Goal: Check status: Check status

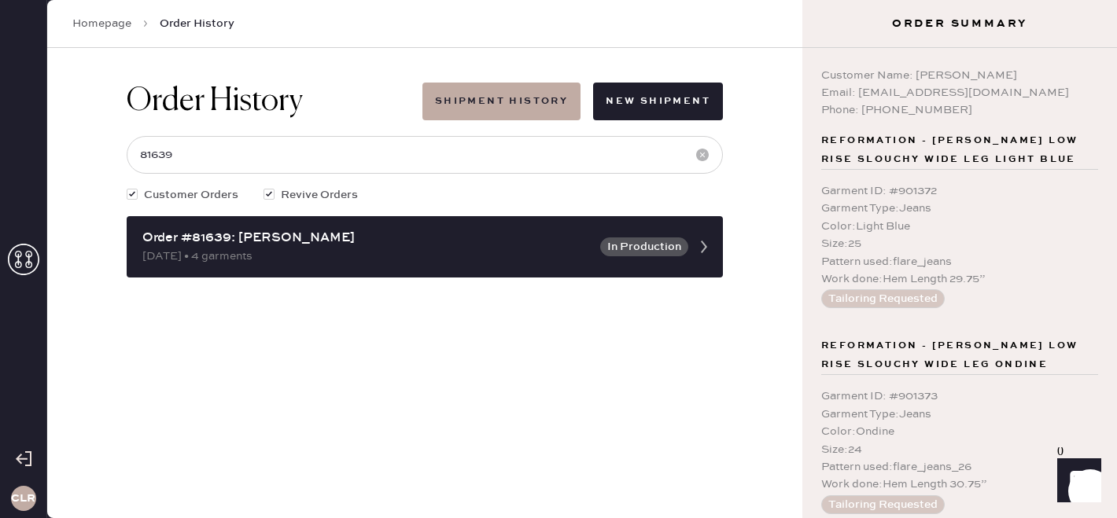
click at [25, 250] on icon at bounding box center [23, 259] width 31 height 31
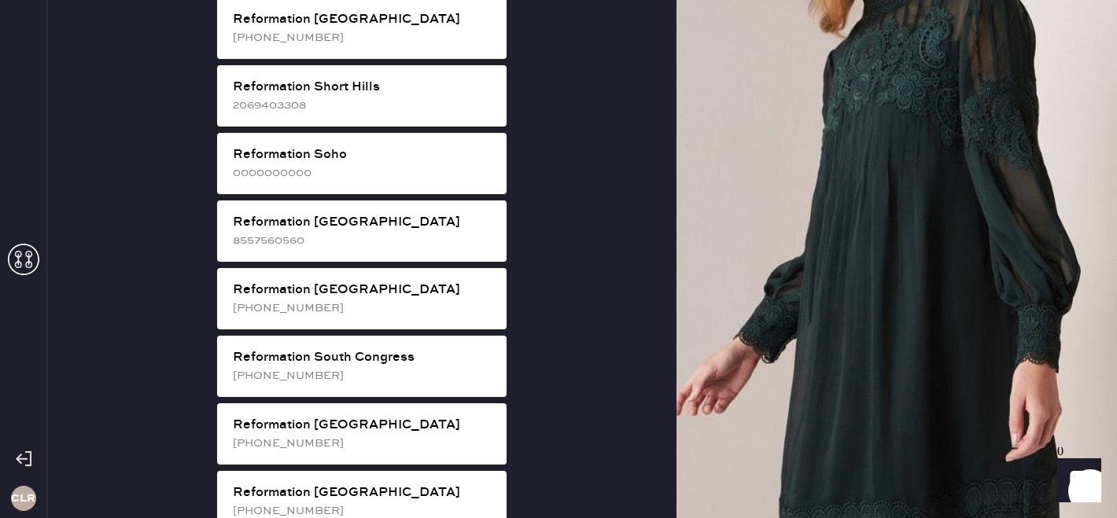
scroll to position [2800, 0]
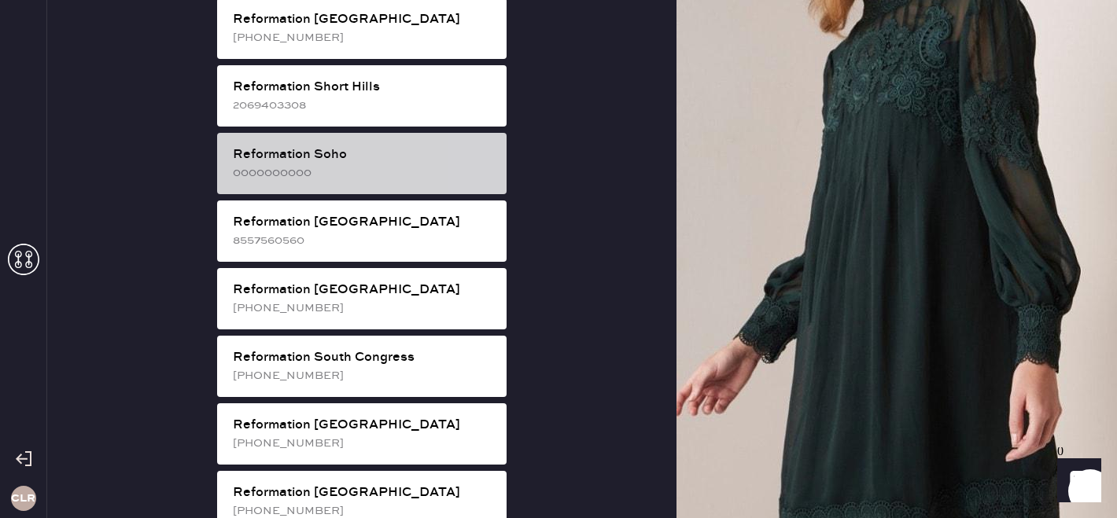
click at [423, 164] on div "0000000000" at bounding box center [363, 172] width 261 height 17
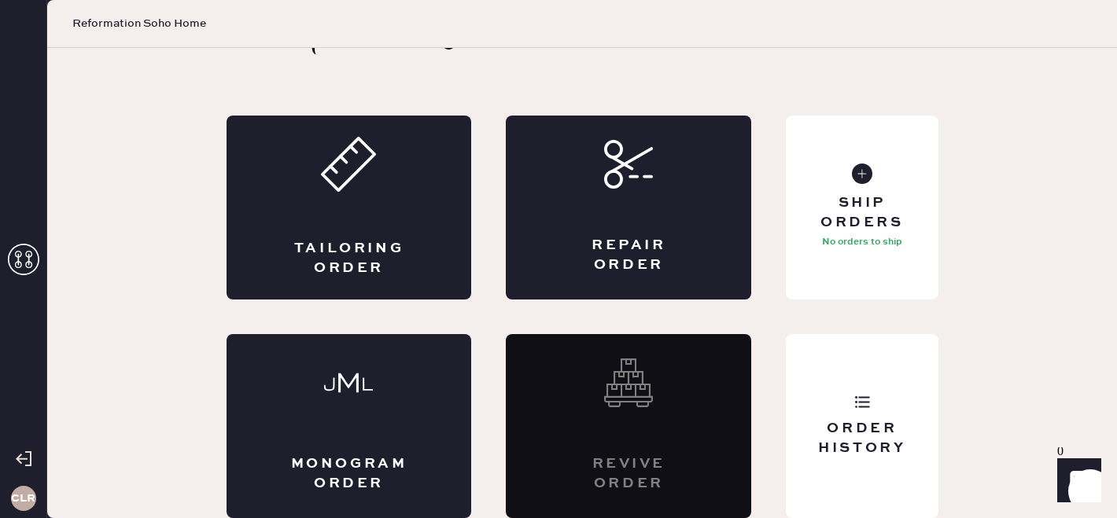
scroll to position [52, 0]
click at [921, 459] on div "Order History" at bounding box center [862, 426] width 152 height 184
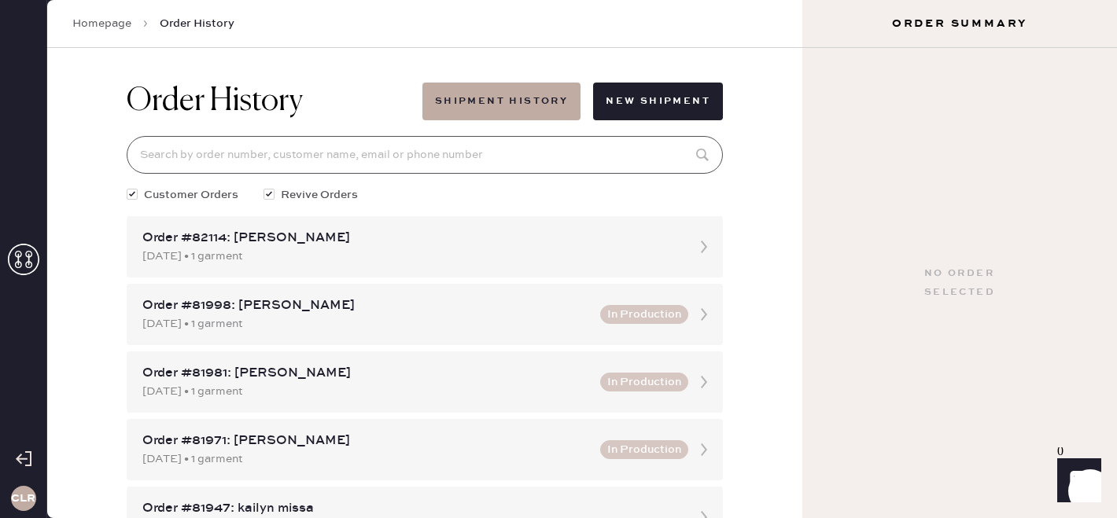
click at [307, 164] on input at bounding box center [425, 155] width 596 height 38
paste input "Urgent CL Support: Hemster Order #81999"
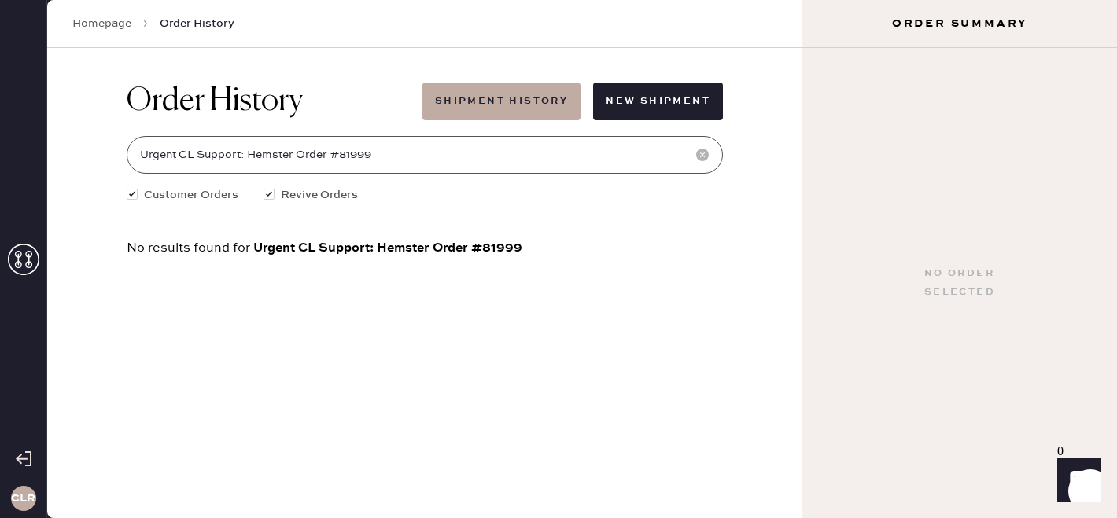
drag, startPoint x: 339, startPoint y: 153, endPoint x: 85, endPoint y: 151, distance: 254.1
click at [85, 151] on div "Order History Shipment History New Shipment Urgent CL Support: Hemster Order #8…" at bounding box center [424, 283] width 755 height 470
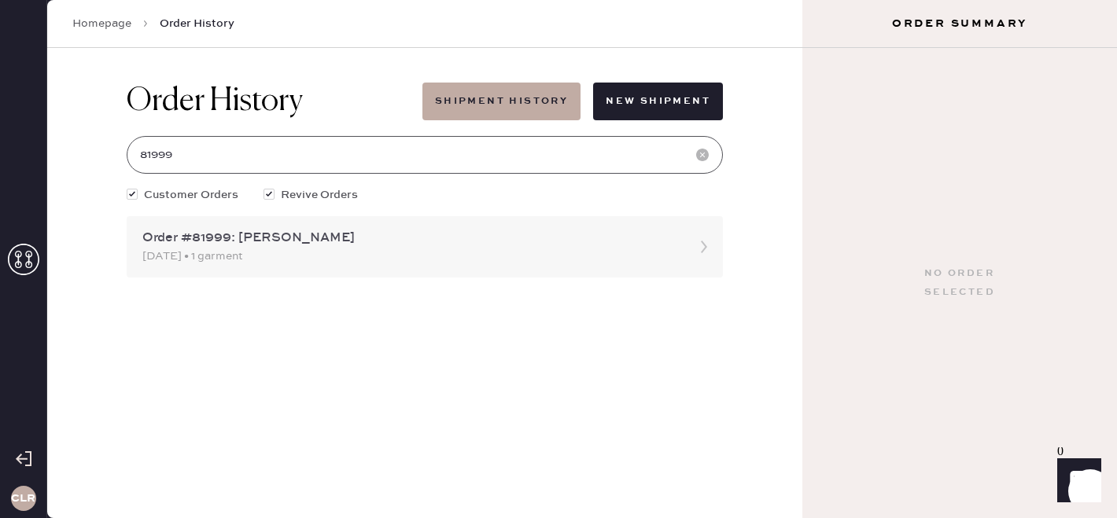
type input "81999"
click at [308, 256] on div "[DATE] • 1 garment" at bounding box center [410, 256] width 537 height 17
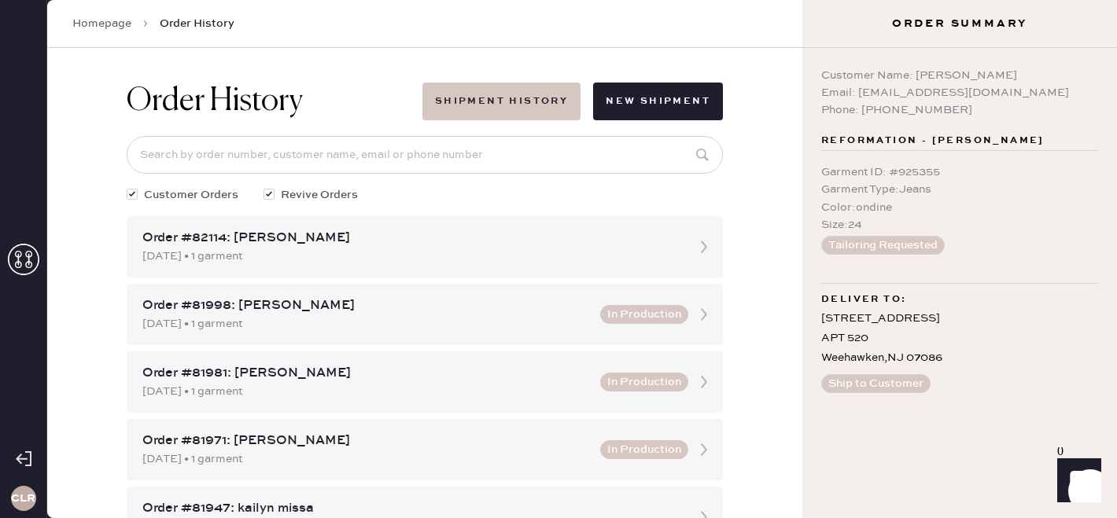
click at [470, 95] on button "Shipment History" at bounding box center [502, 102] width 158 height 38
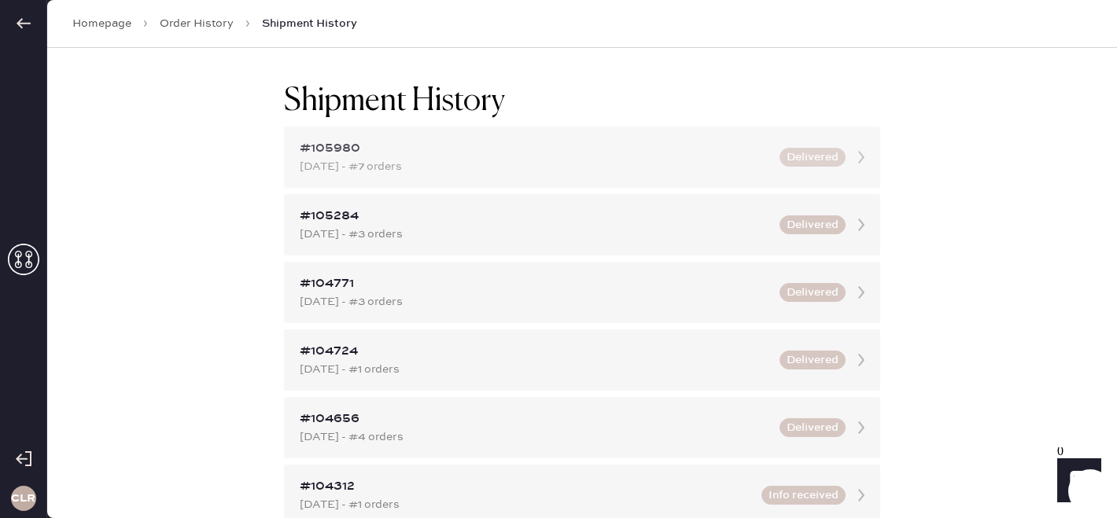
click at [427, 170] on div "[DATE] - #7 orders" at bounding box center [535, 166] width 470 height 17
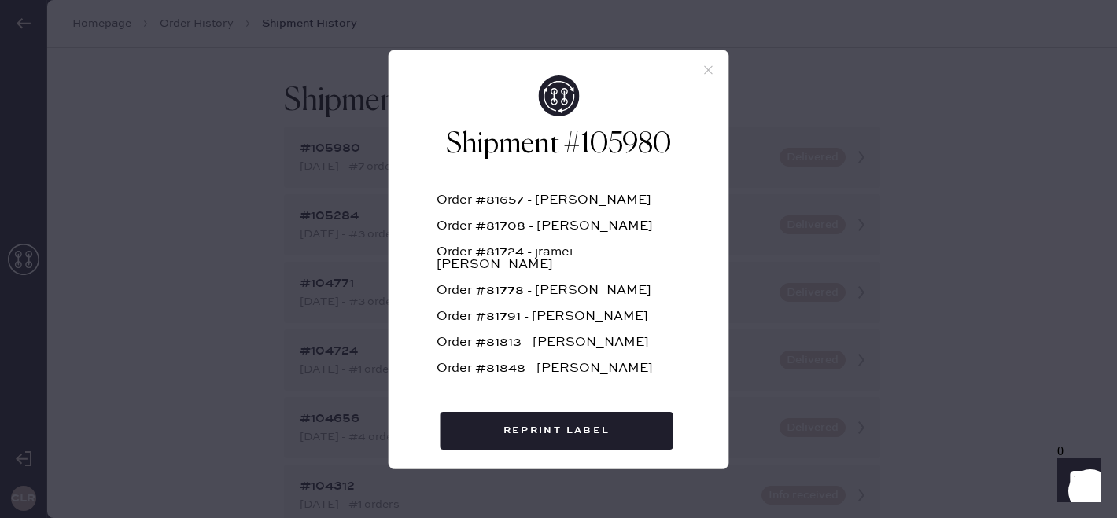
scroll to position [1, 0]
click at [706, 70] on icon at bounding box center [709, 70] width 14 height 14
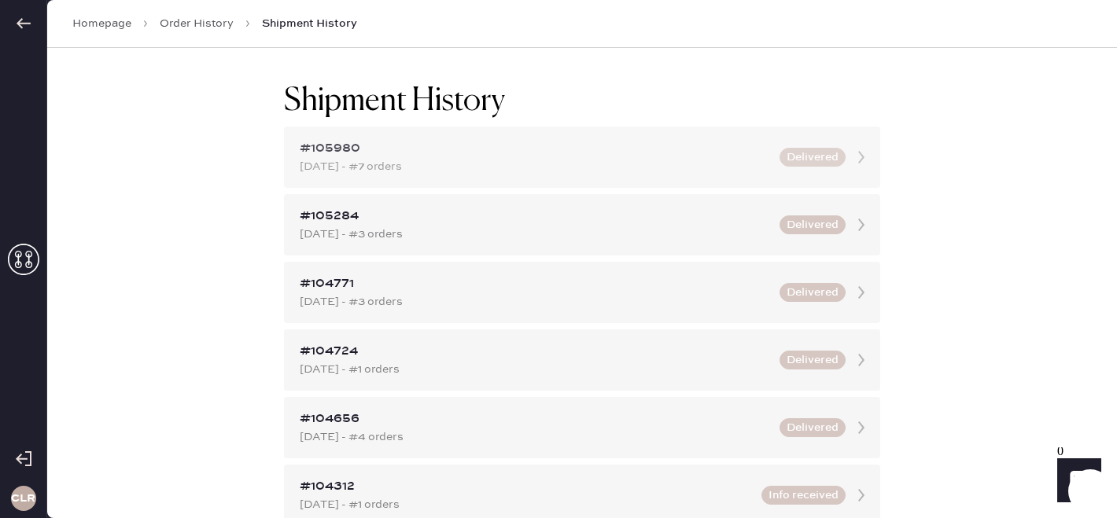
click at [623, 161] on div "[DATE] - #7 orders" at bounding box center [535, 166] width 470 height 17
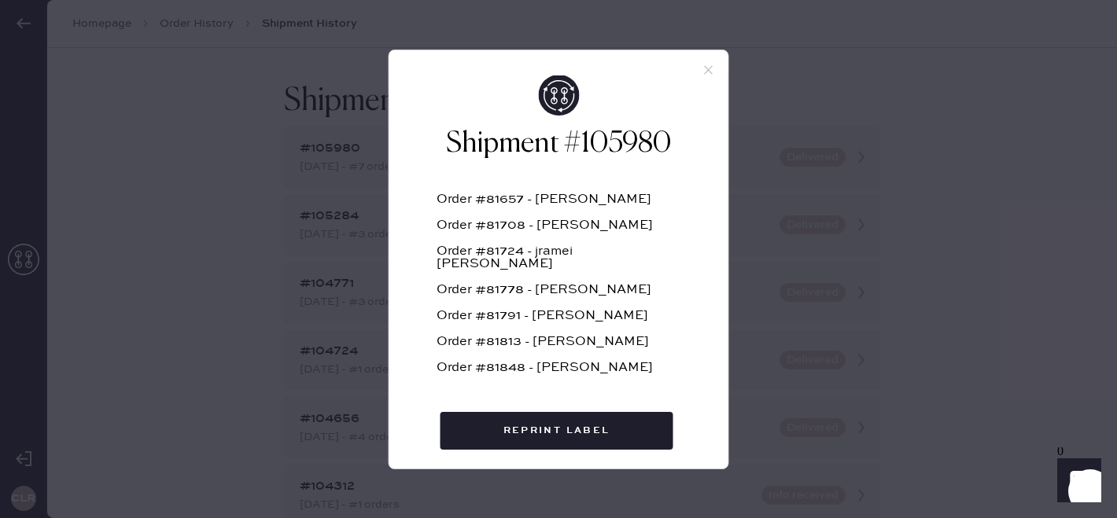
scroll to position [0, 0]
click at [710, 68] on icon at bounding box center [709, 70] width 14 height 14
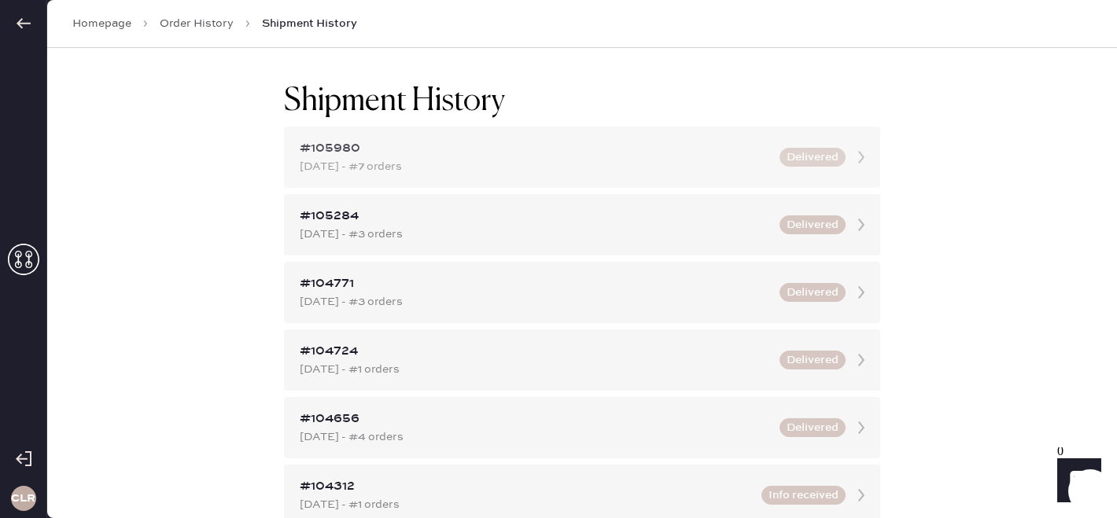
click at [463, 164] on div "[DATE] - #7 orders" at bounding box center [535, 166] width 470 height 17
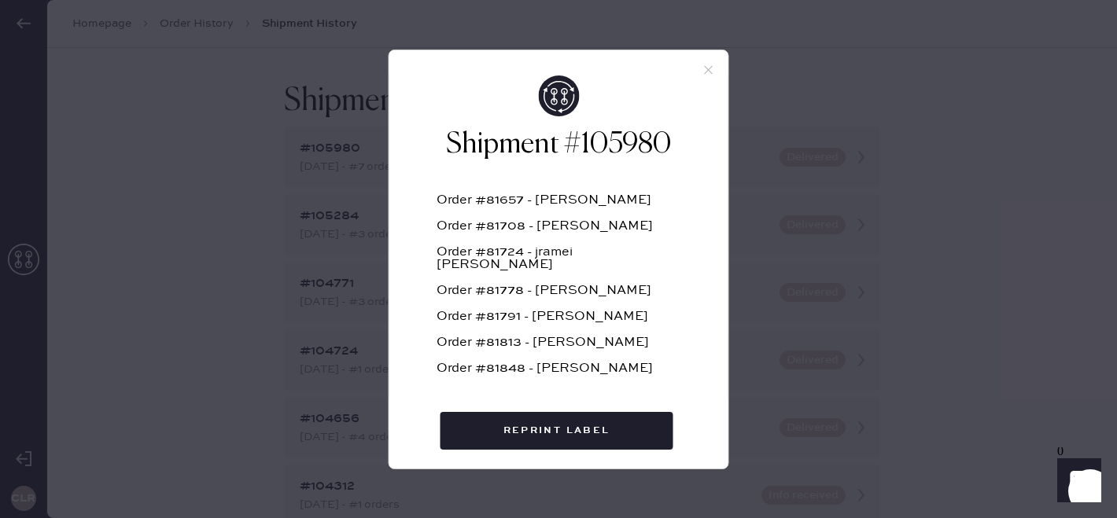
scroll to position [1, 0]
click at [711, 72] on icon at bounding box center [709, 70] width 14 height 14
